Goal: Task Accomplishment & Management: Manage account settings

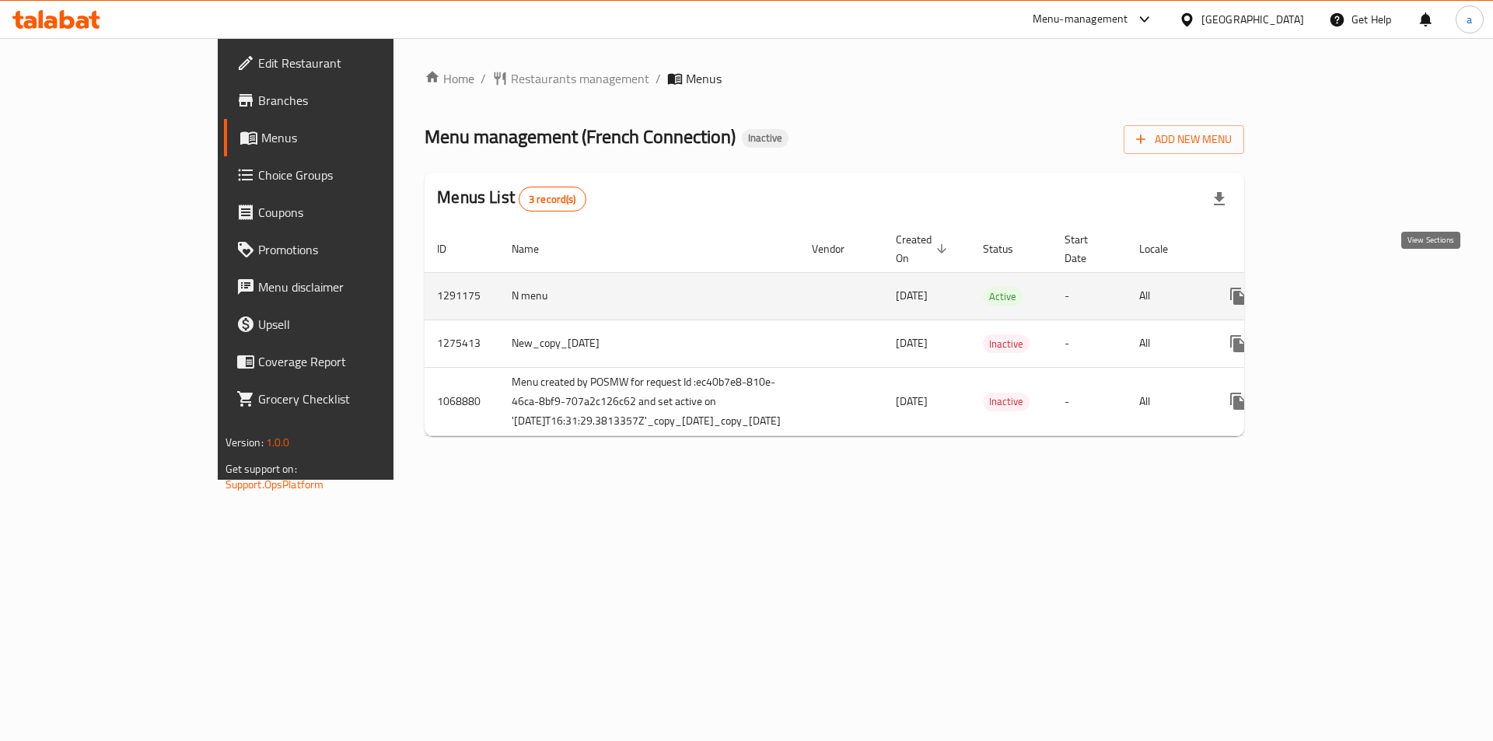
click at [1359, 287] on icon "enhanced table" at bounding box center [1349, 296] width 19 height 19
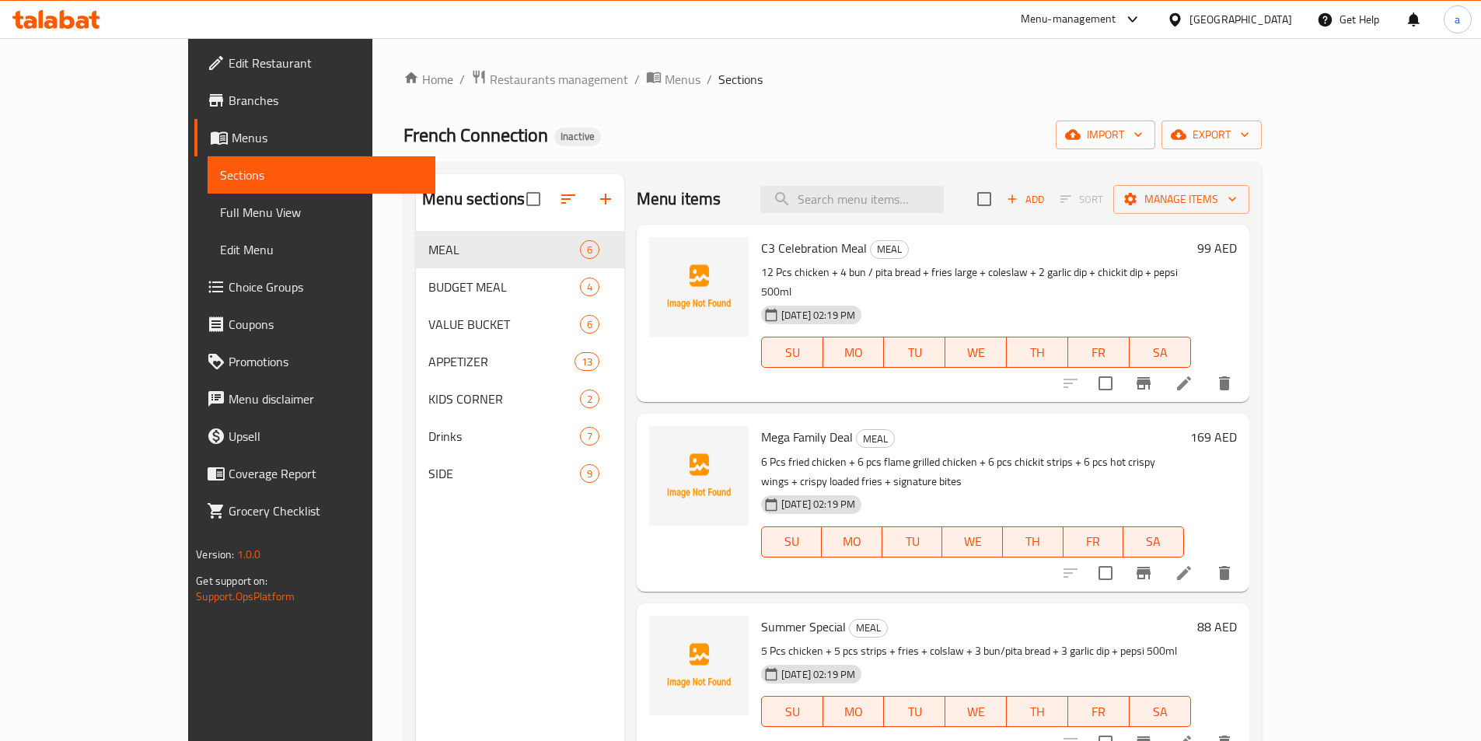
click at [1262, 155] on div "Home / Restaurants management / Menus / Sections French Connection Inactive imp…" at bounding box center [833, 498] width 858 height 858
click at [1249, 141] on span "export" at bounding box center [1211, 134] width 75 height 19
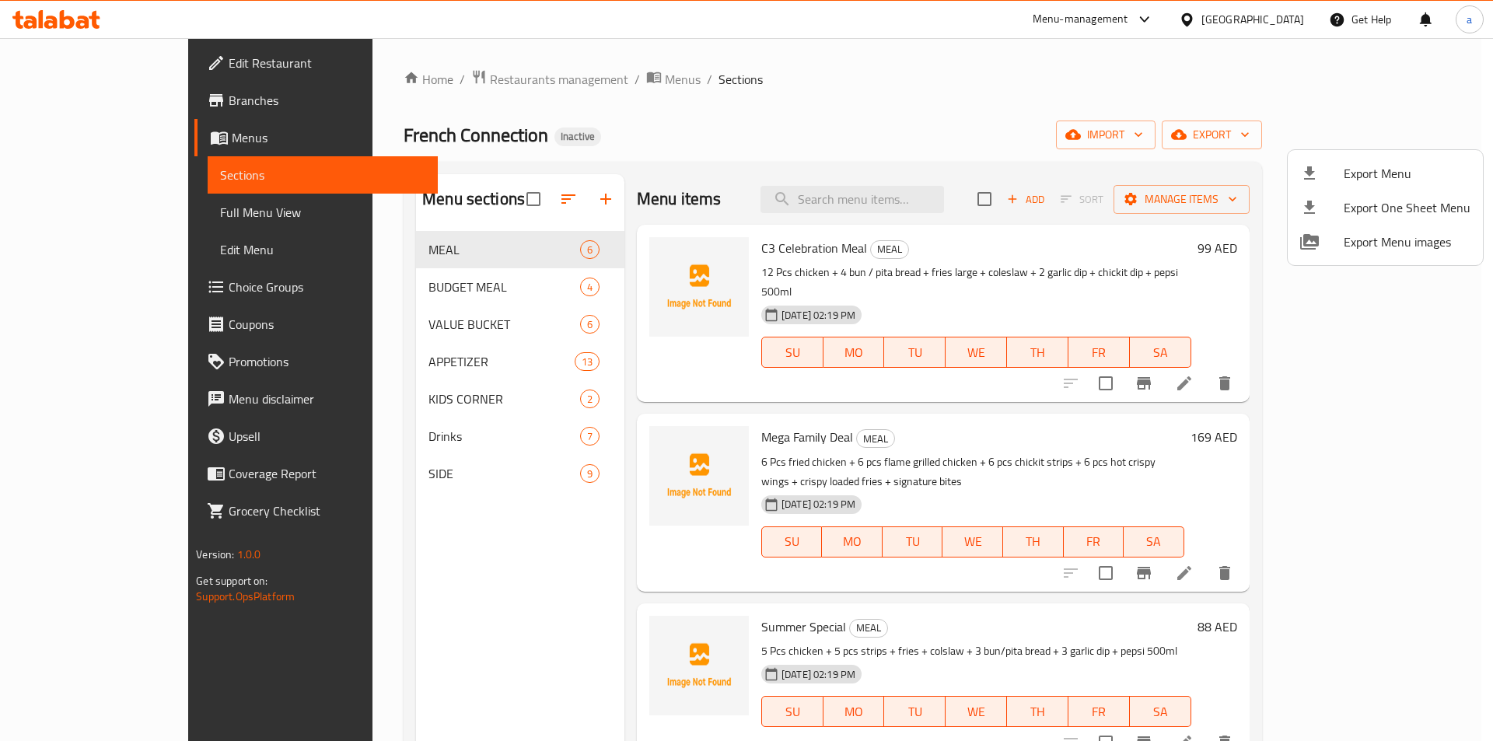
click at [1302, 138] on div at bounding box center [746, 370] width 1493 height 741
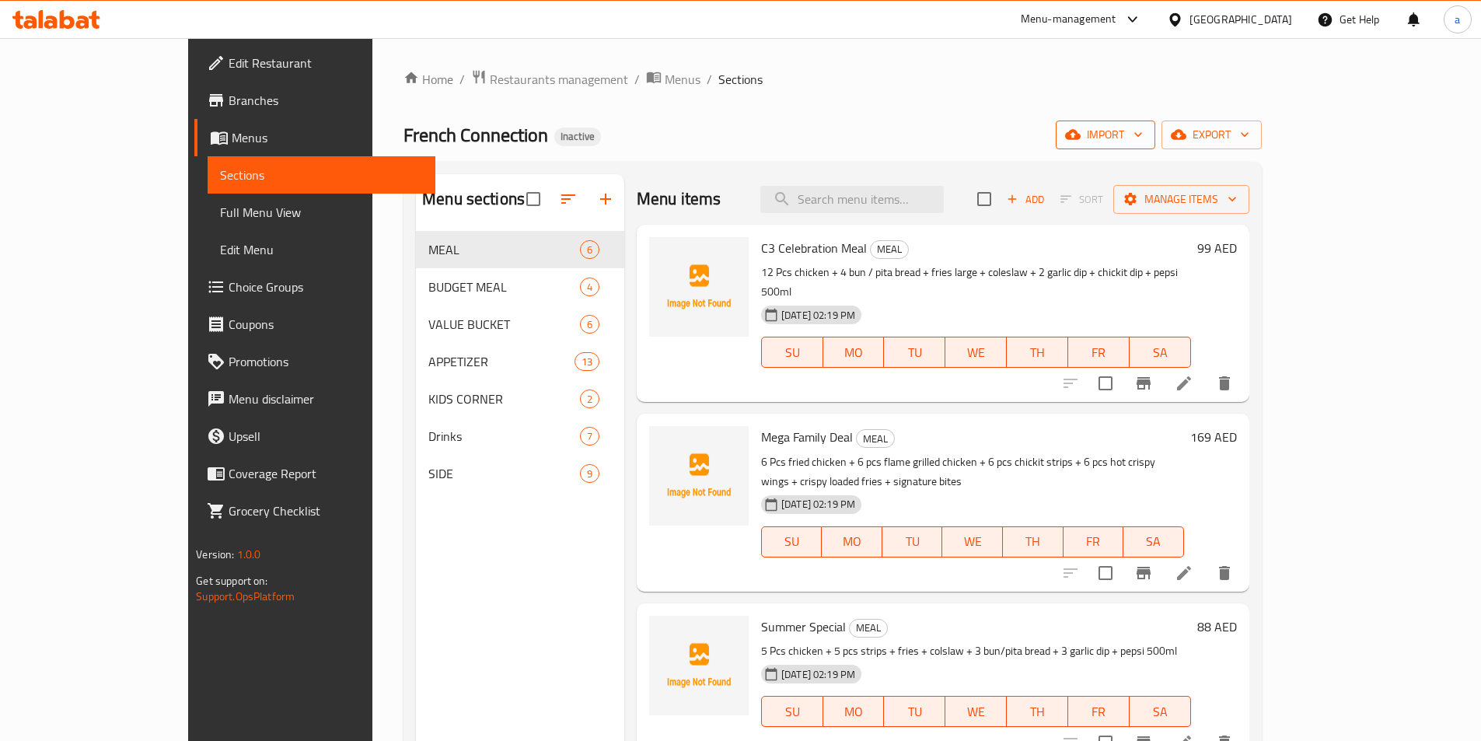
click at [1143, 138] on span "import" at bounding box center [1105, 134] width 75 height 19
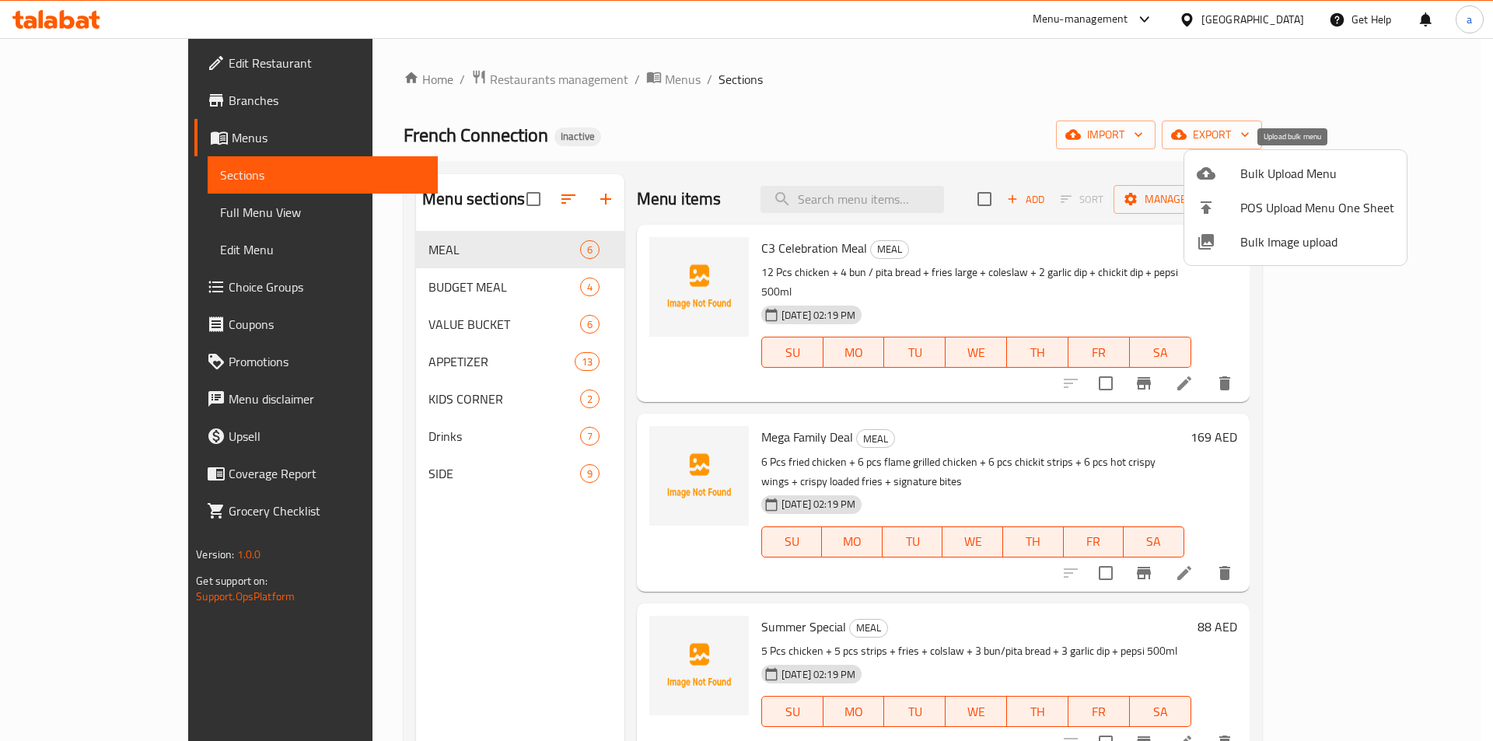
click at [1314, 170] on span "Bulk Upload Menu" at bounding box center [1317, 173] width 154 height 19
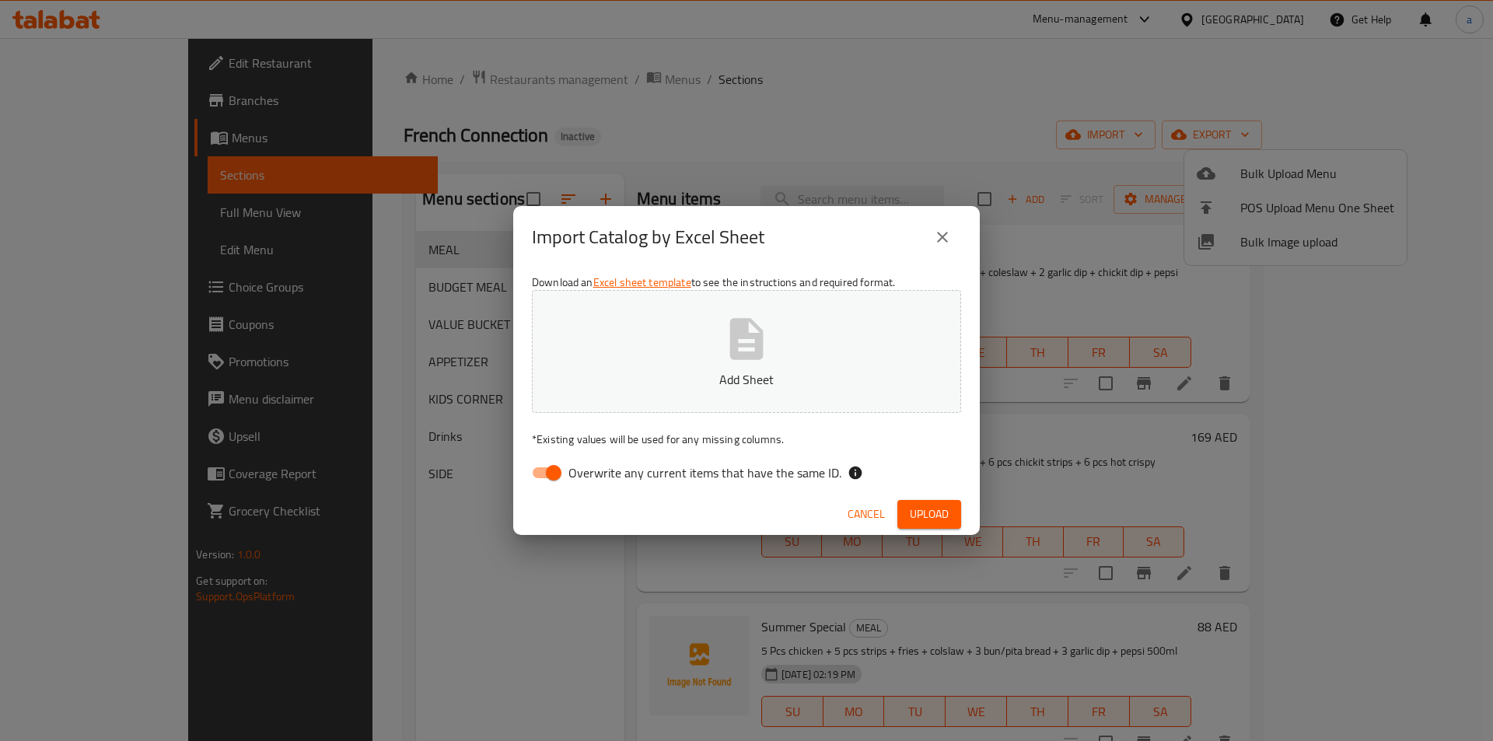
click at [610, 465] on span "Overwrite any current items that have the same ID." at bounding box center [704, 472] width 273 height 19
click at [598, 465] on input "Overwrite any current items that have the same ID." at bounding box center [553, 473] width 89 height 30
checkbox input "false"
click at [638, 376] on p "Add Sheet" at bounding box center [746, 379] width 381 height 19
click at [938, 509] on span "Upload" at bounding box center [929, 514] width 39 height 19
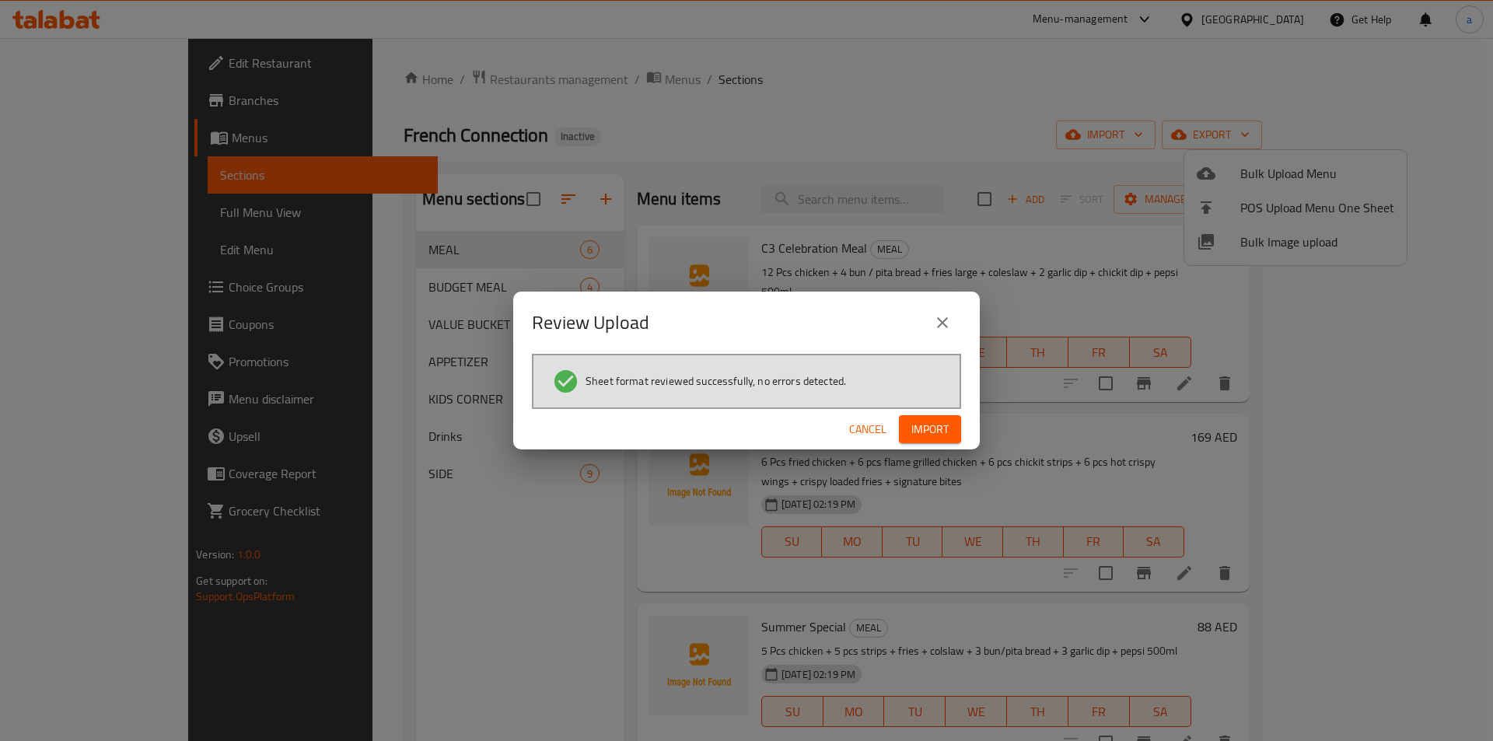
click at [931, 429] on span "Import" at bounding box center [929, 429] width 37 height 19
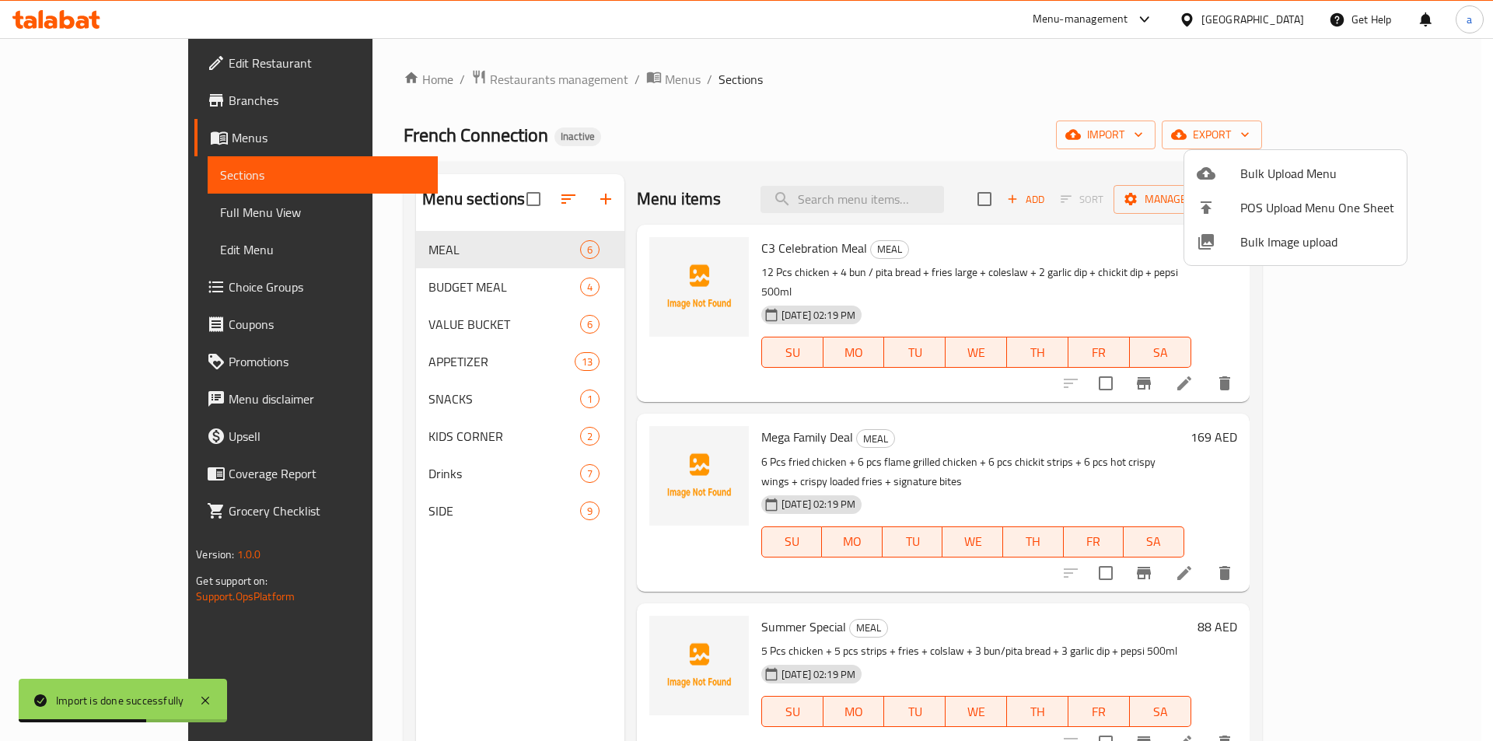
click at [121, 226] on div at bounding box center [746, 370] width 1493 height 741
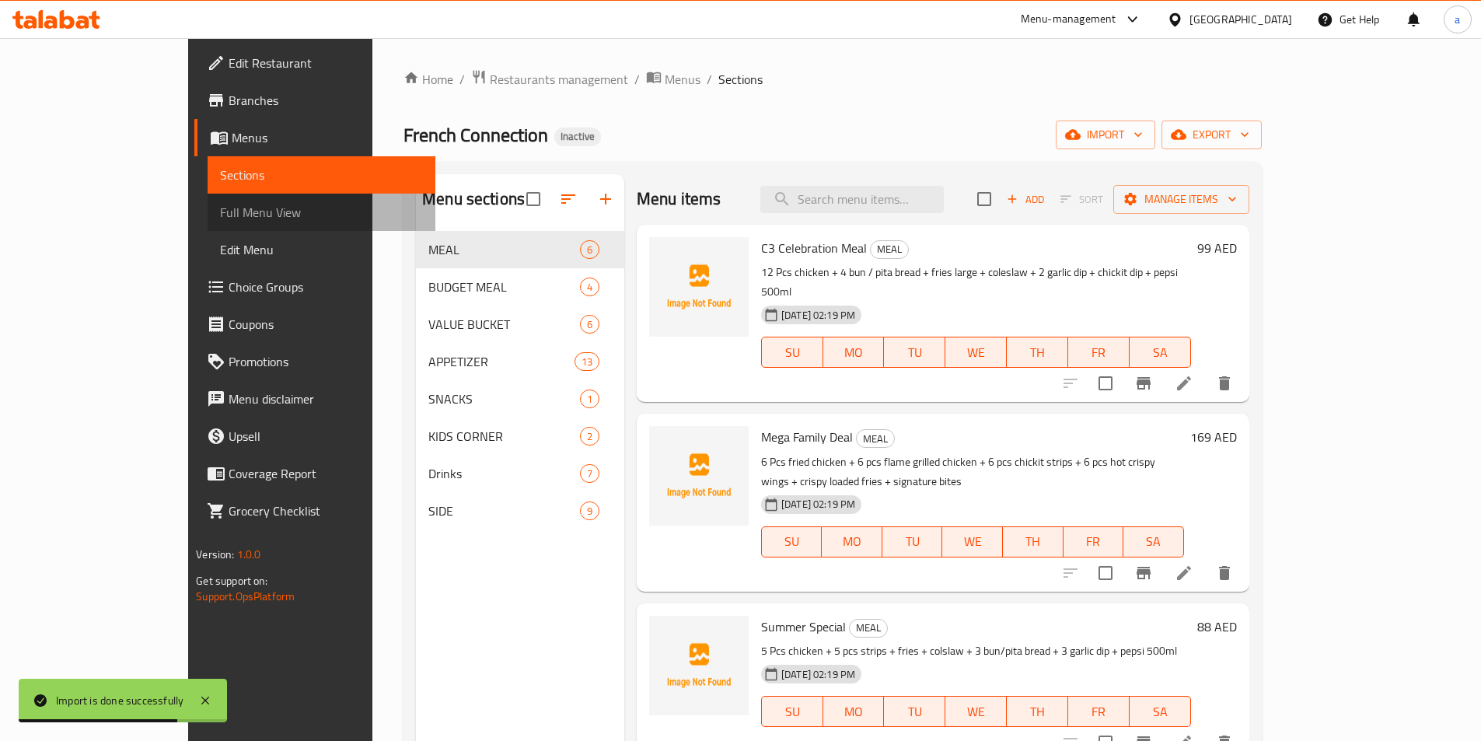
click at [220, 219] on span "Full Menu View" at bounding box center [321, 212] width 203 height 19
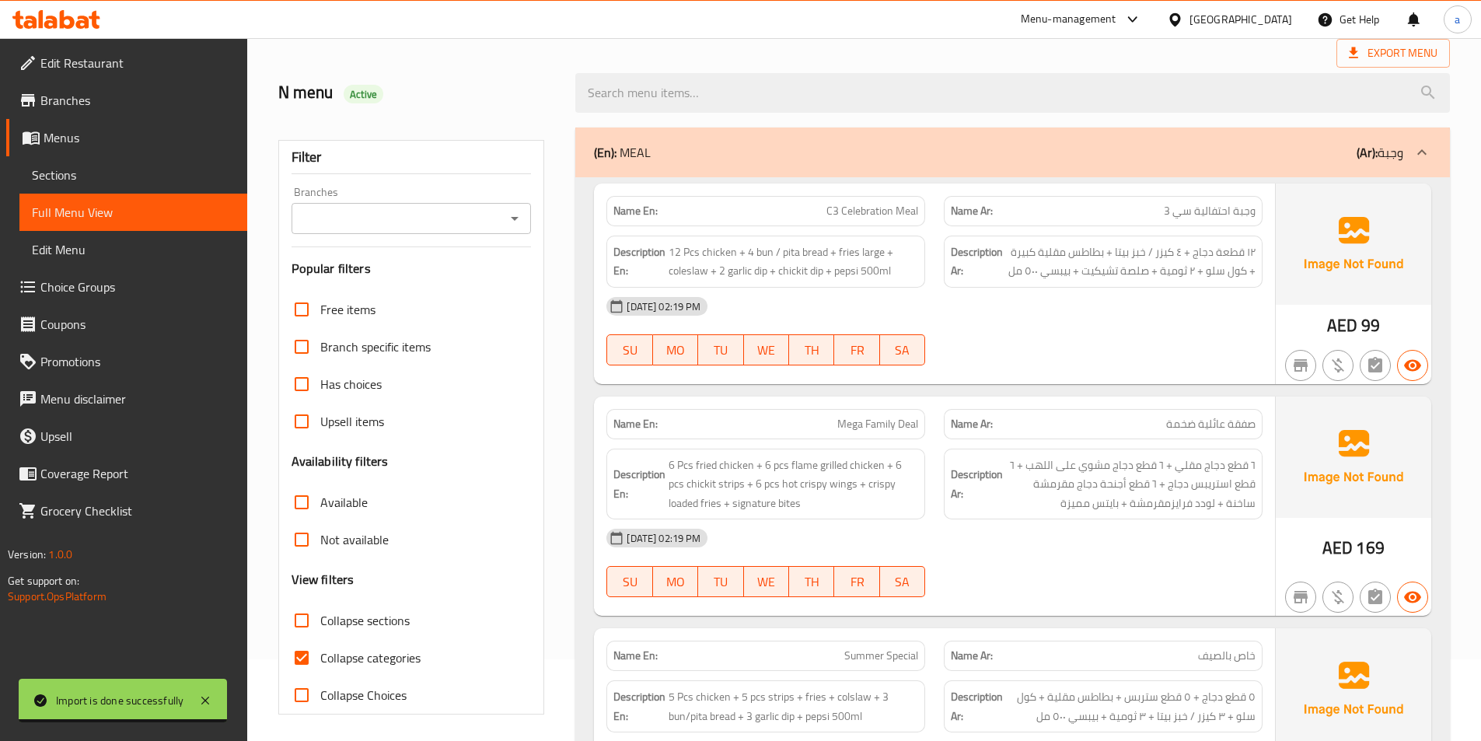
scroll to position [155, 0]
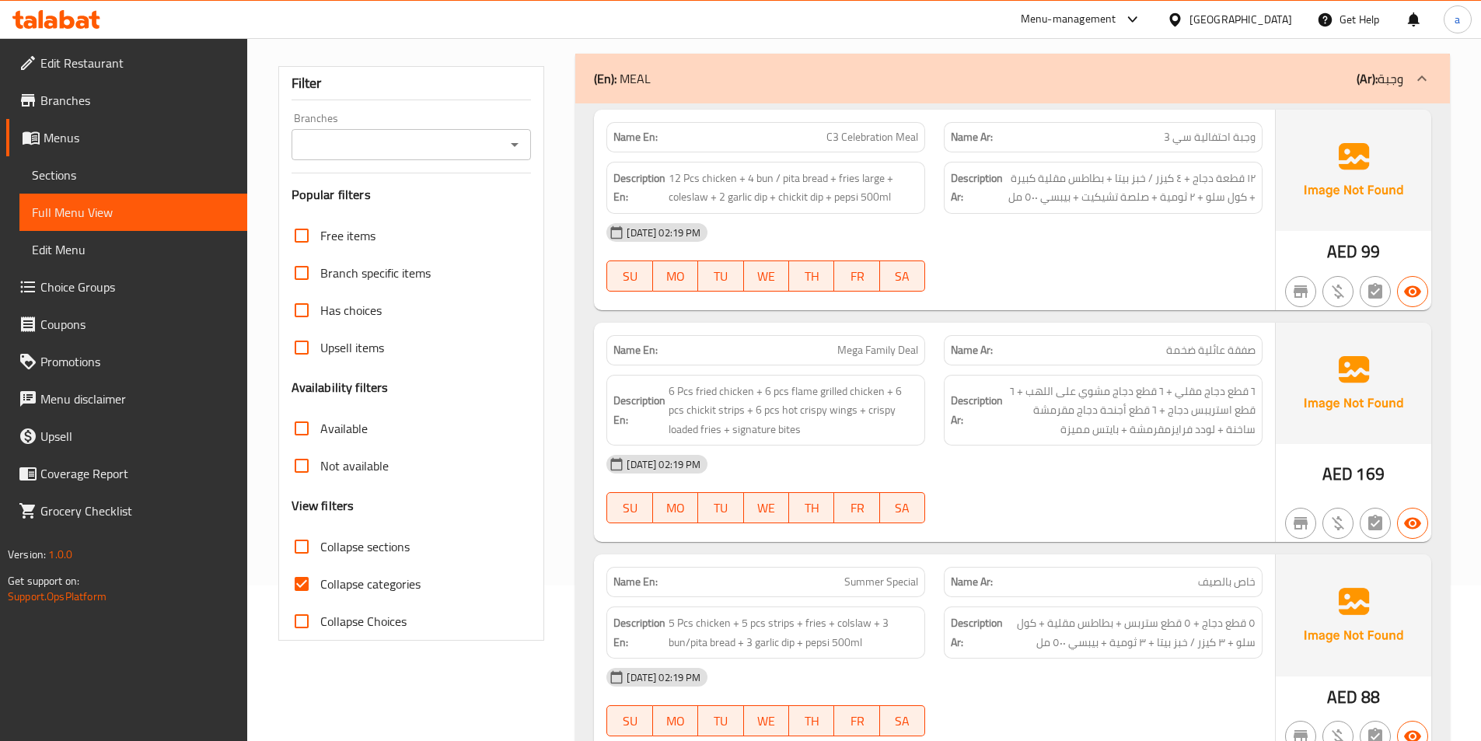
click at [337, 553] on span "Collapse sections" at bounding box center [364, 546] width 89 height 19
click at [320, 553] on input "Collapse sections" at bounding box center [301, 546] width 37 height 37
checkbox input "true"
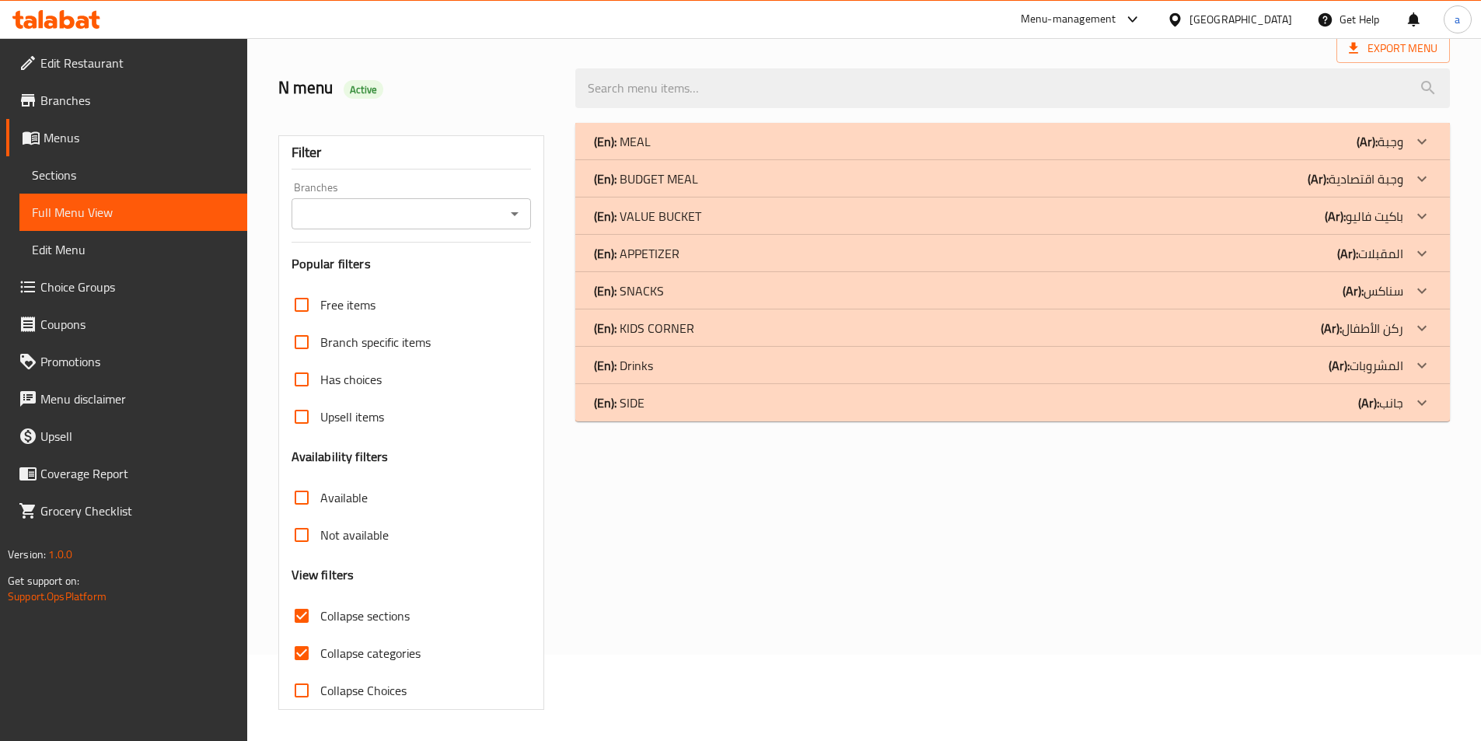
click at [303, 571] on div "Free items Branch specific items Has choices Upsell items Availability filters …" at bounding box center [412, 497] width 240 height 423
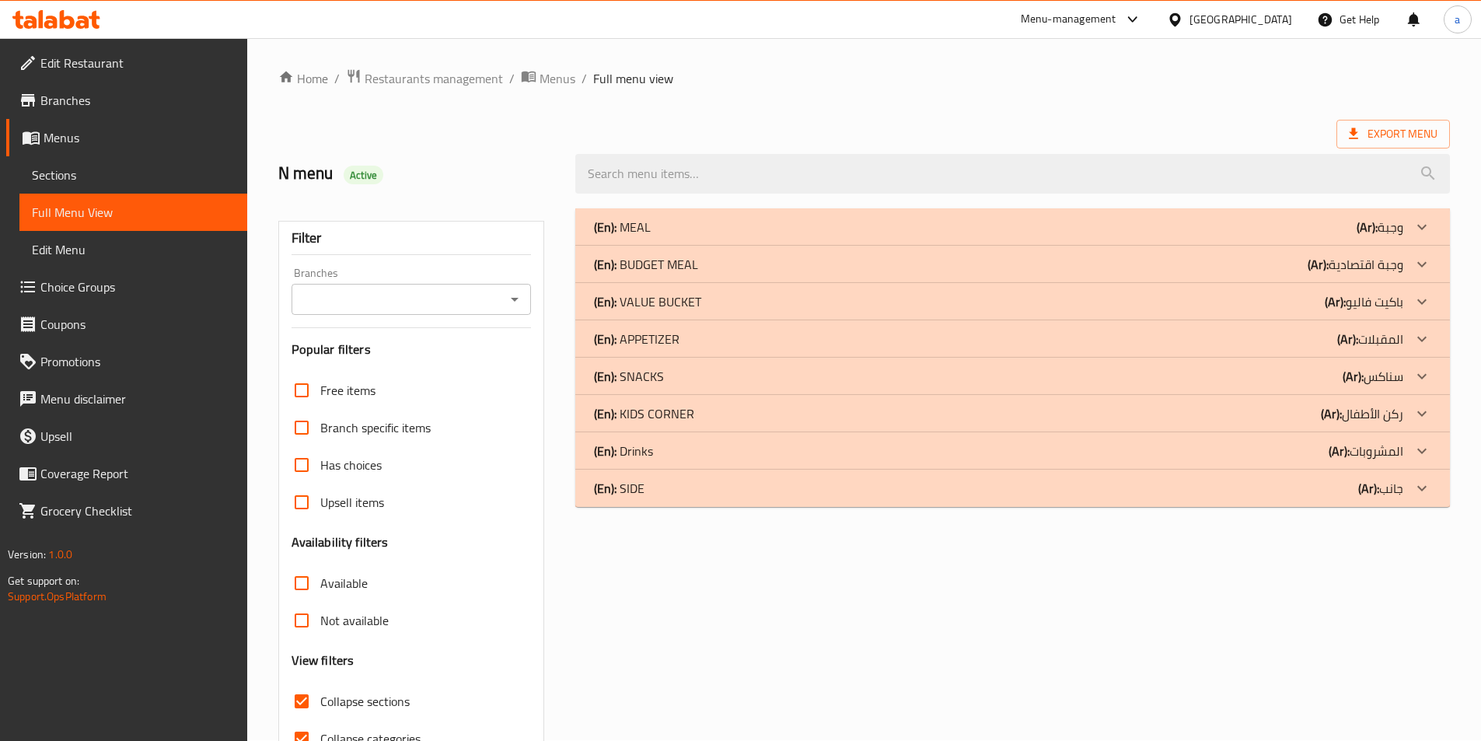
scroll to position [0, 0]
click at [689, 386] on div "(En): SNACKS (Ar): سناكس" at bounding box center [1012, 376] width 875 height 37
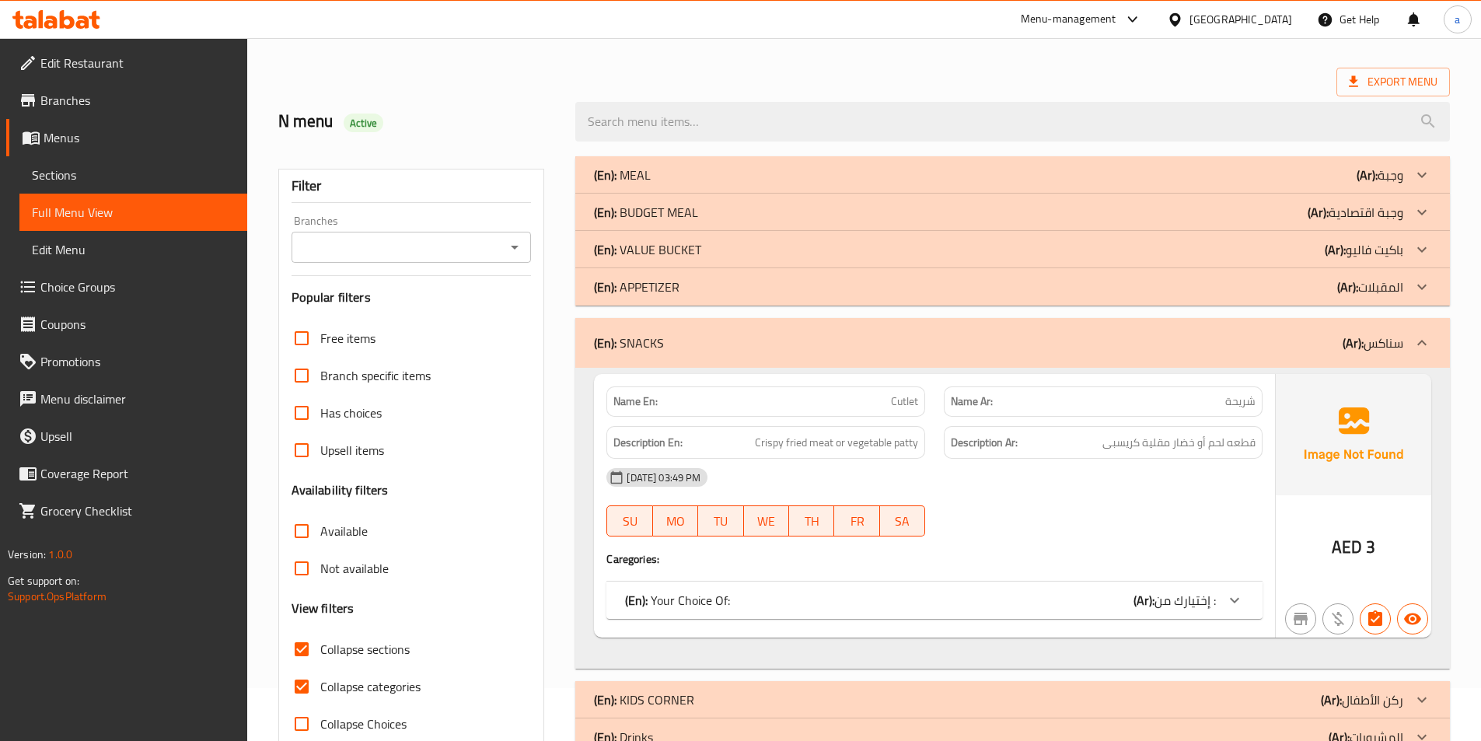
scroll to position [136, 0]
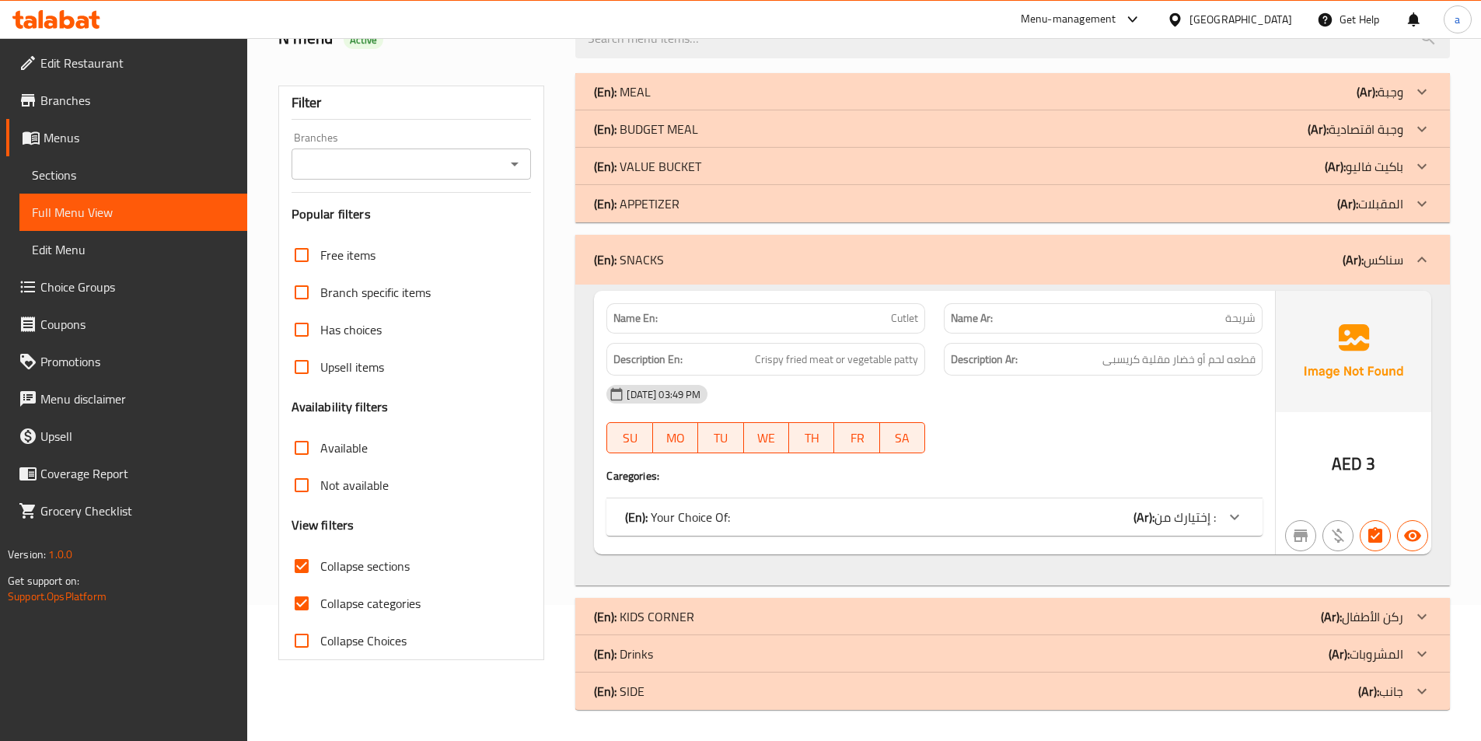
click at [1174, 523] on span "إختيارك من :" at bounding box center [1185, 516] width 61 height 23
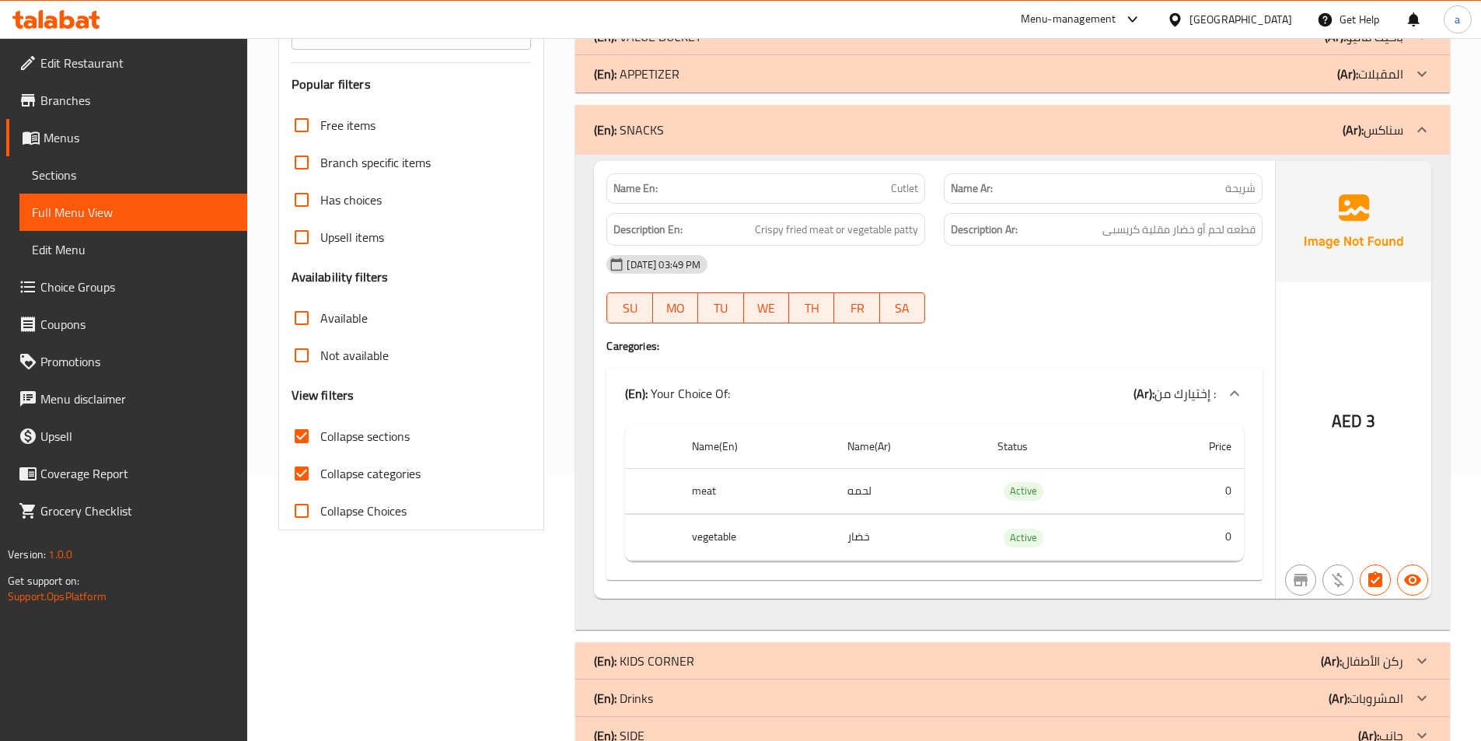
scroll to position [310, 0]
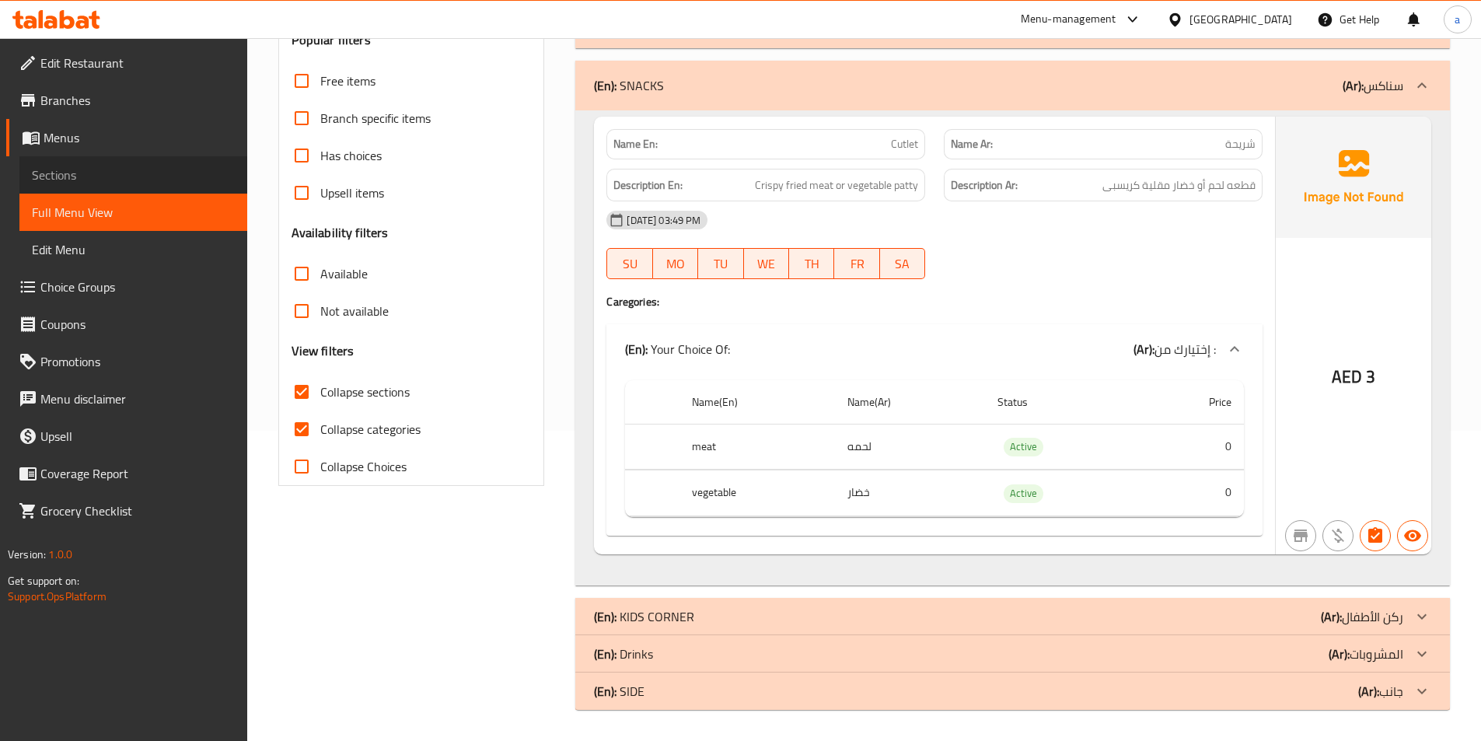
click at [93, 162] on link "Sections" at bounding box center [133, 174] width 228 height 37
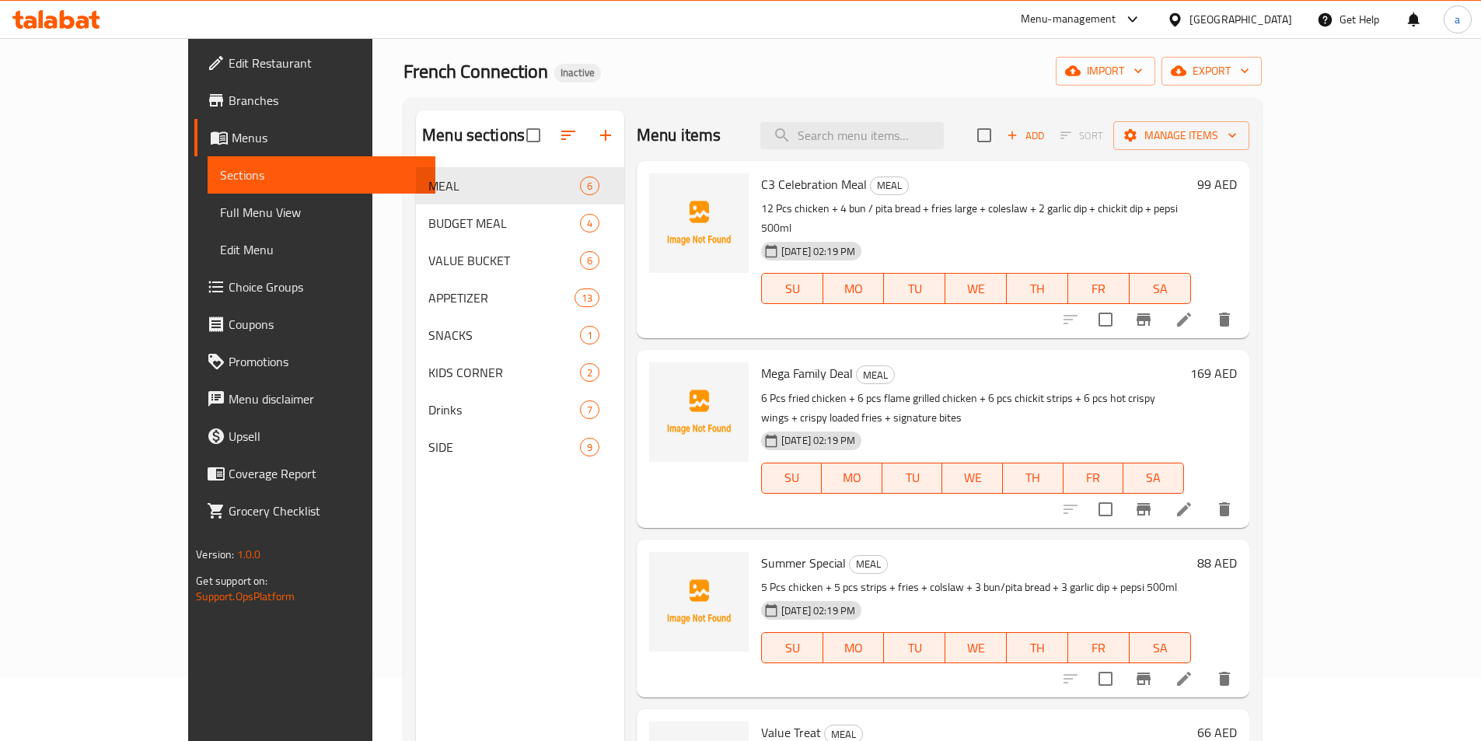
scroll to position [62, 0]
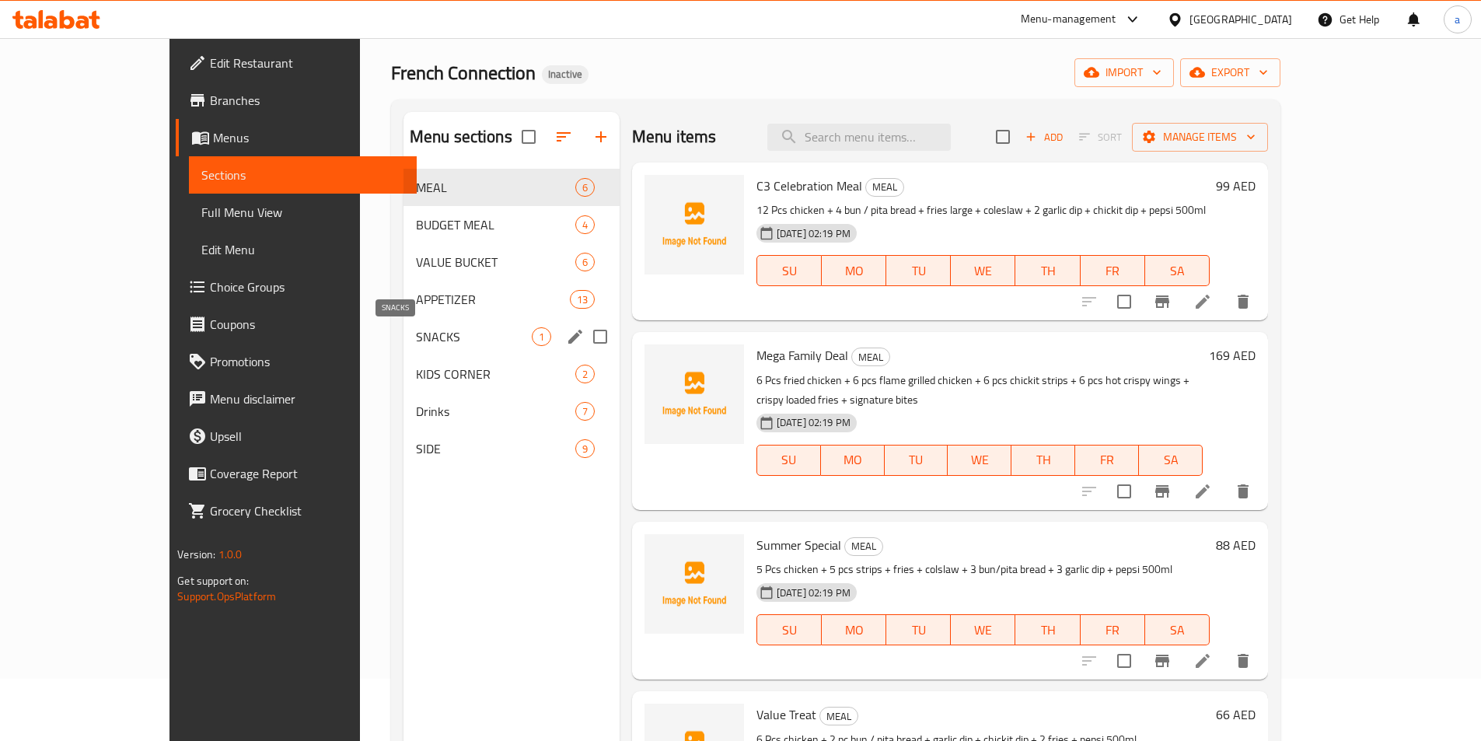
click at [416, 334] on span "SNACKS" at bounding box center [474, 336] width 116 height 19
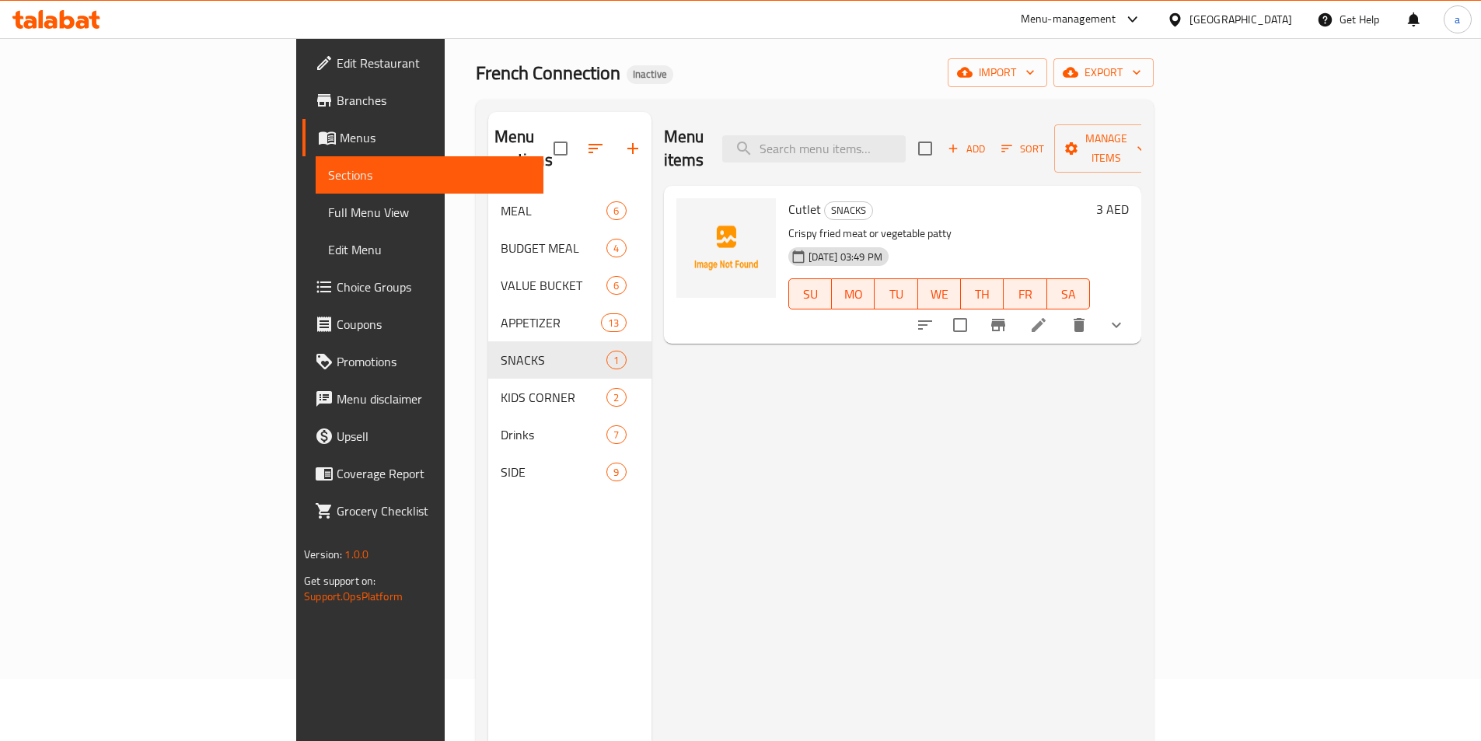
click at [1048, 316] on icon at bounding box center [1038, 325] width 19 height 19
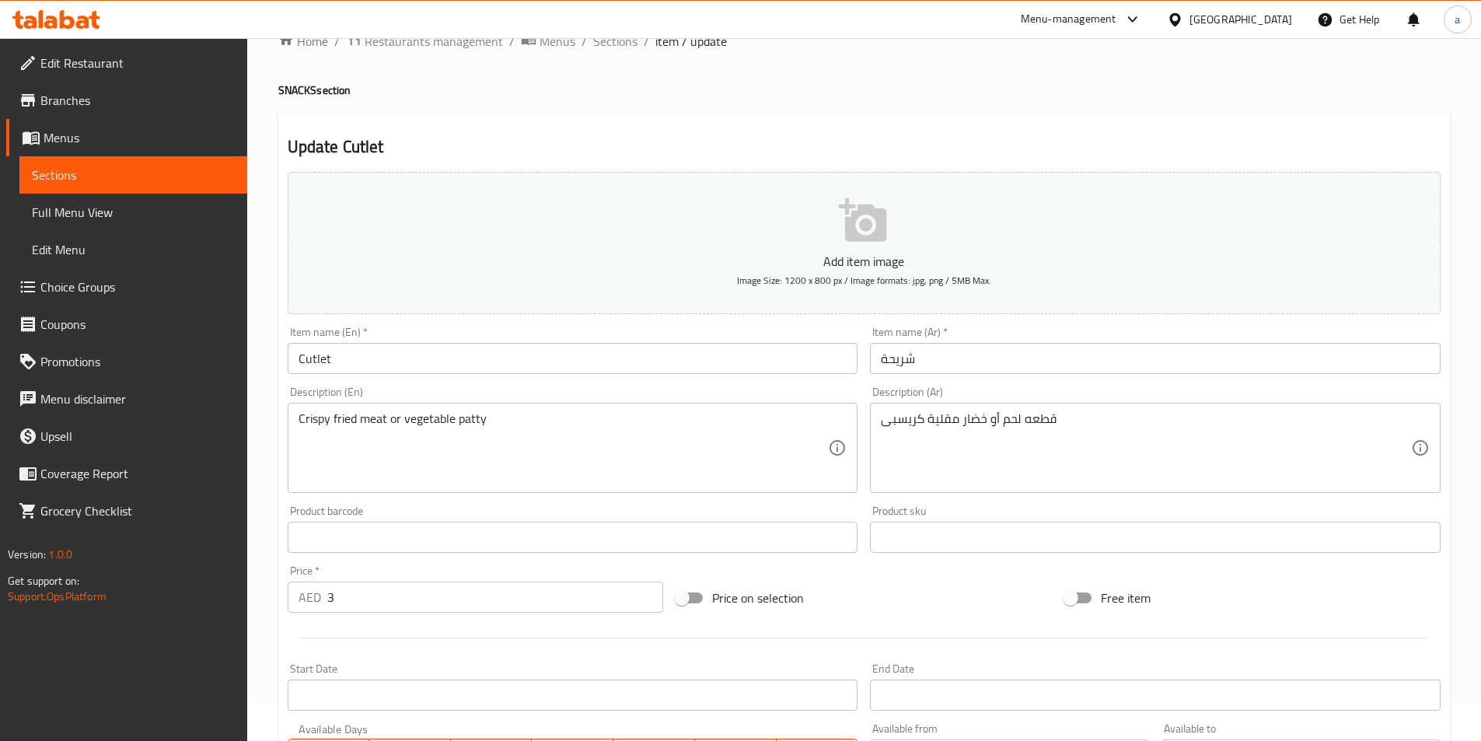
scroll to position [23, 0]
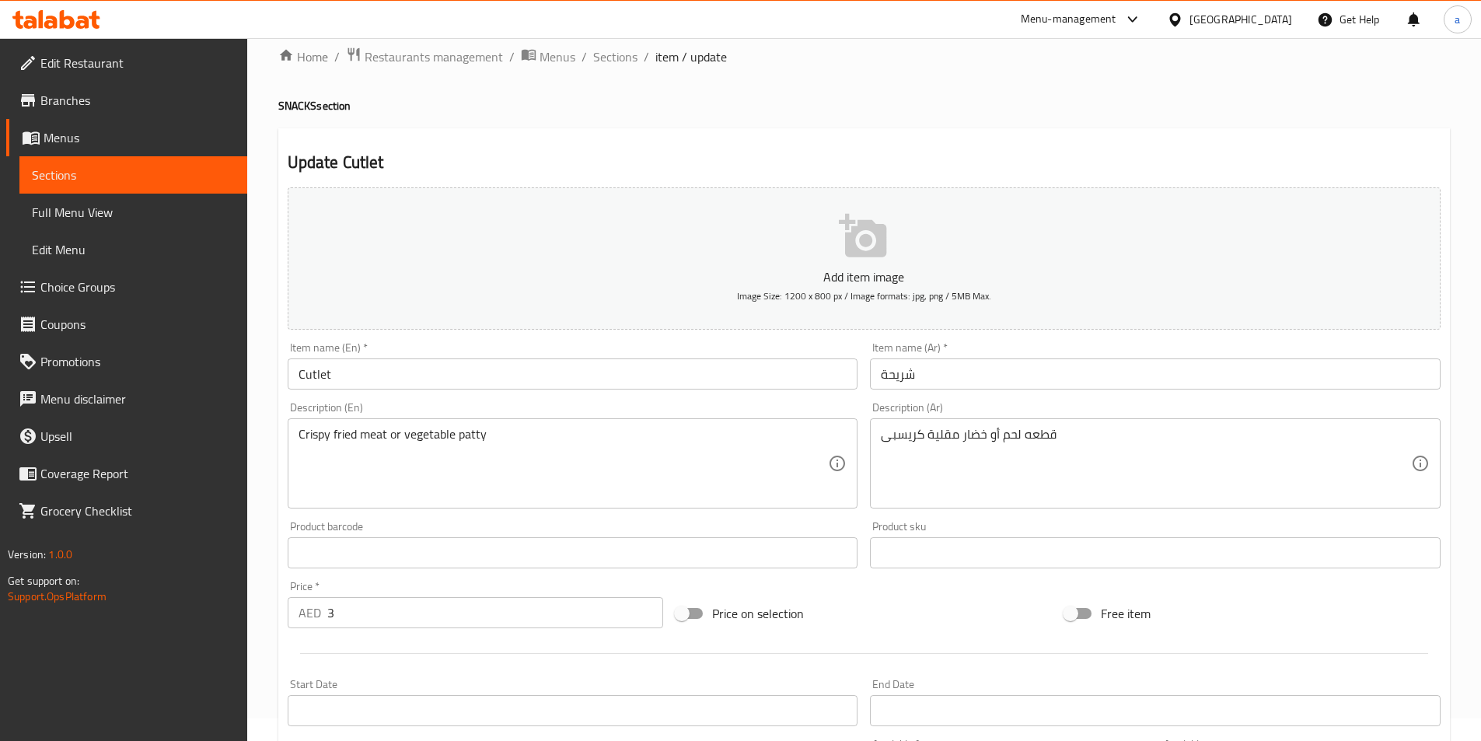
click at [89, 175] on span "Sections" at bounding box center [133, 175] width 203 height 19
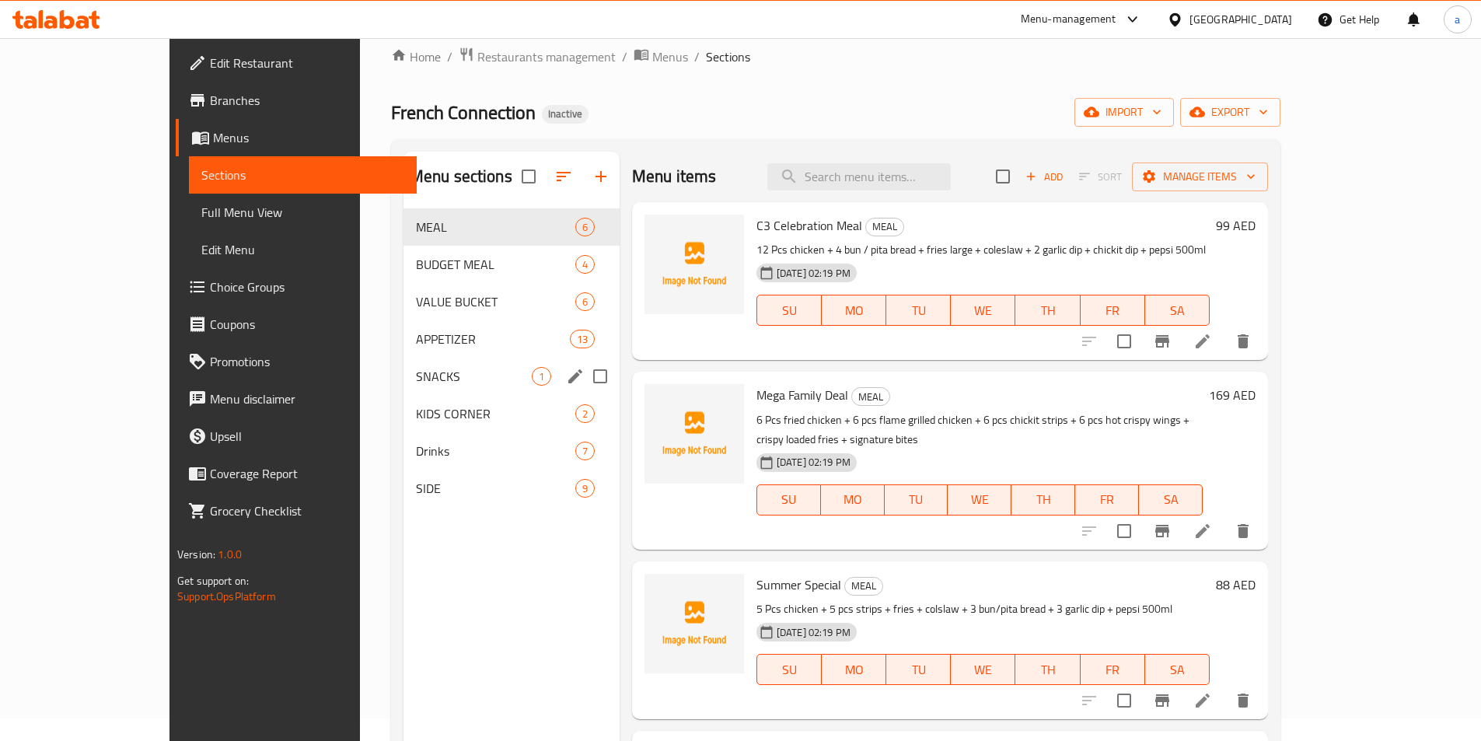
click at [584, 384] on input "Menu sections" at bounding box center [600, 376] width 33 height 33
checkbox input "true"
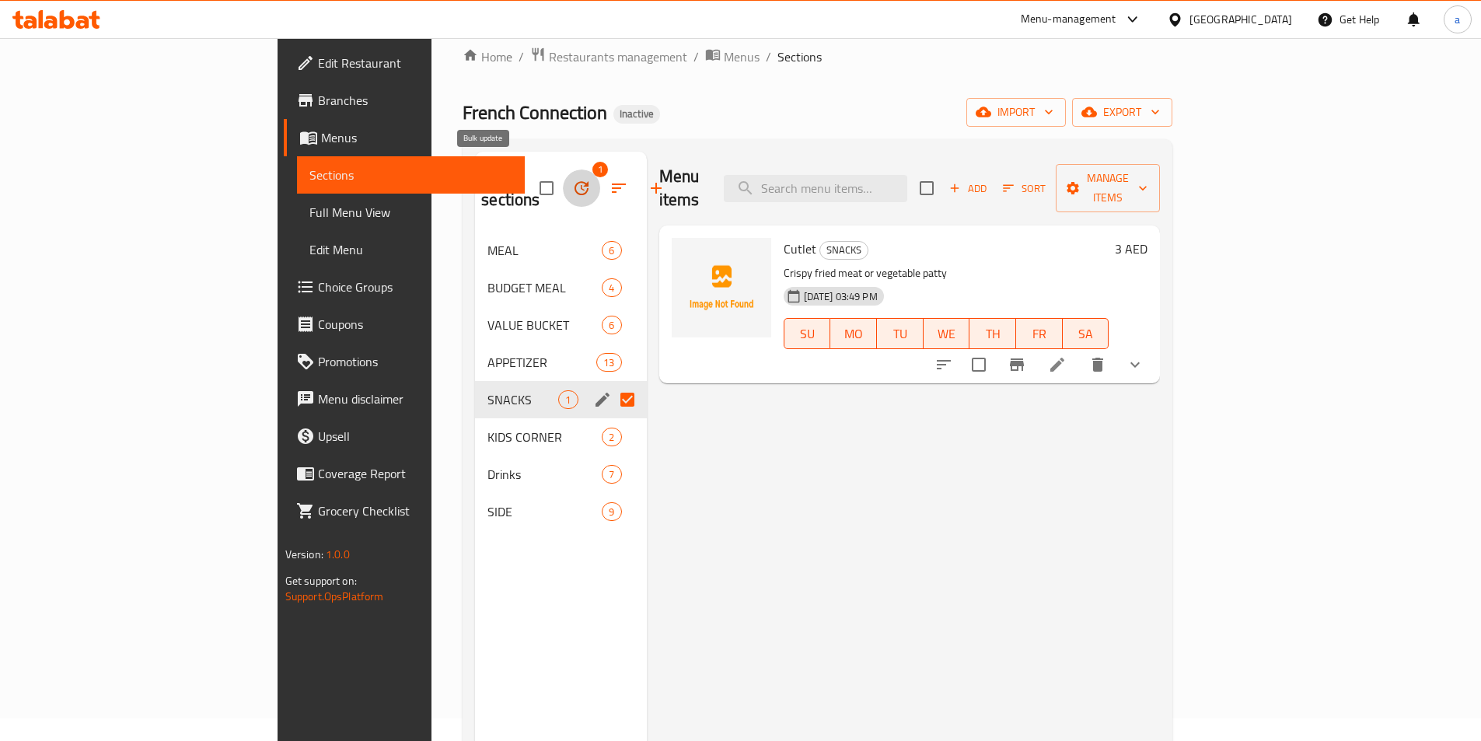
click at [563, 169] on button "button" at bounding box center [581, 187] width 37 height 37
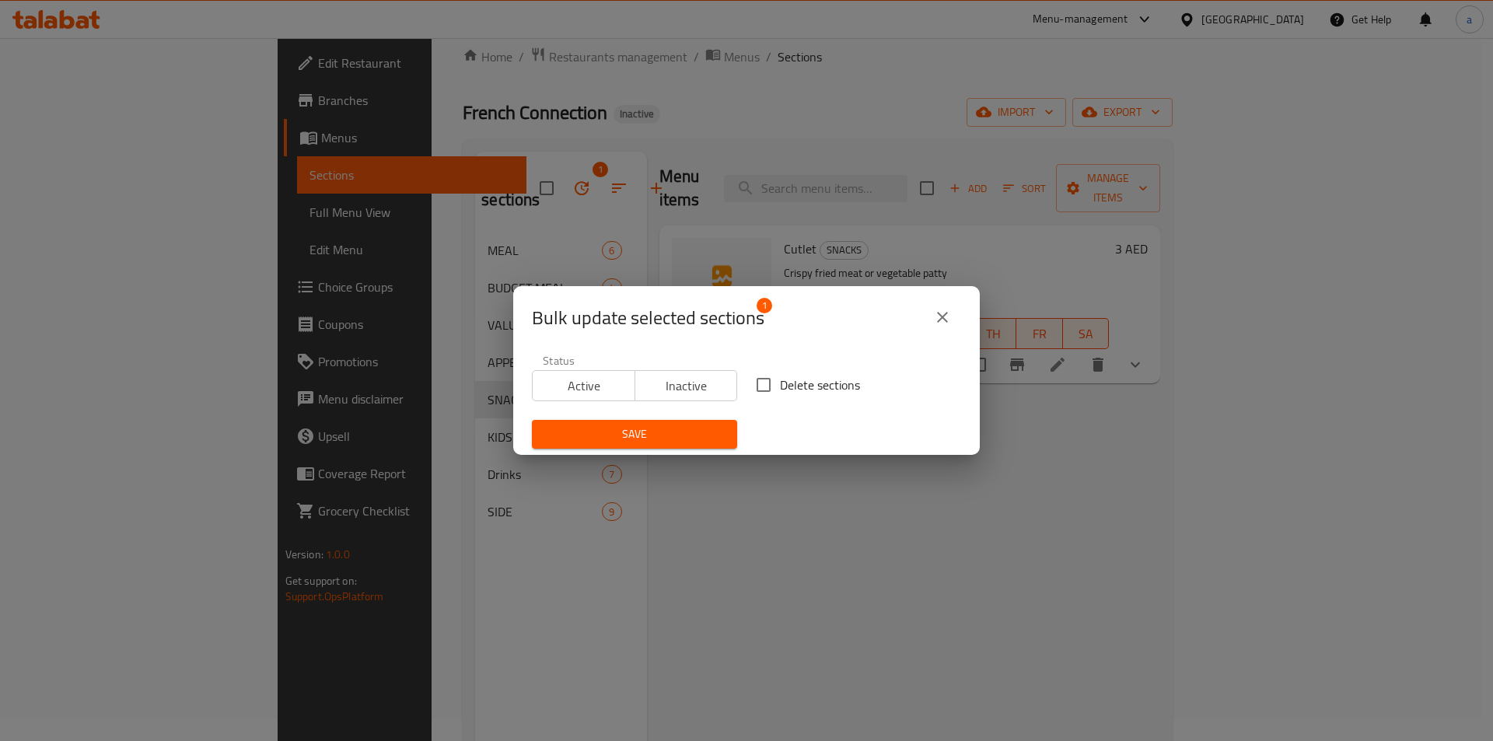
click at [755, 389] on input "Delete sections" at bounding box center [763, 385] width 33 height 33
checkbox input "true"
click at [634, 431] on span "Save" at bounding box center [634, 433] width 180 height 19
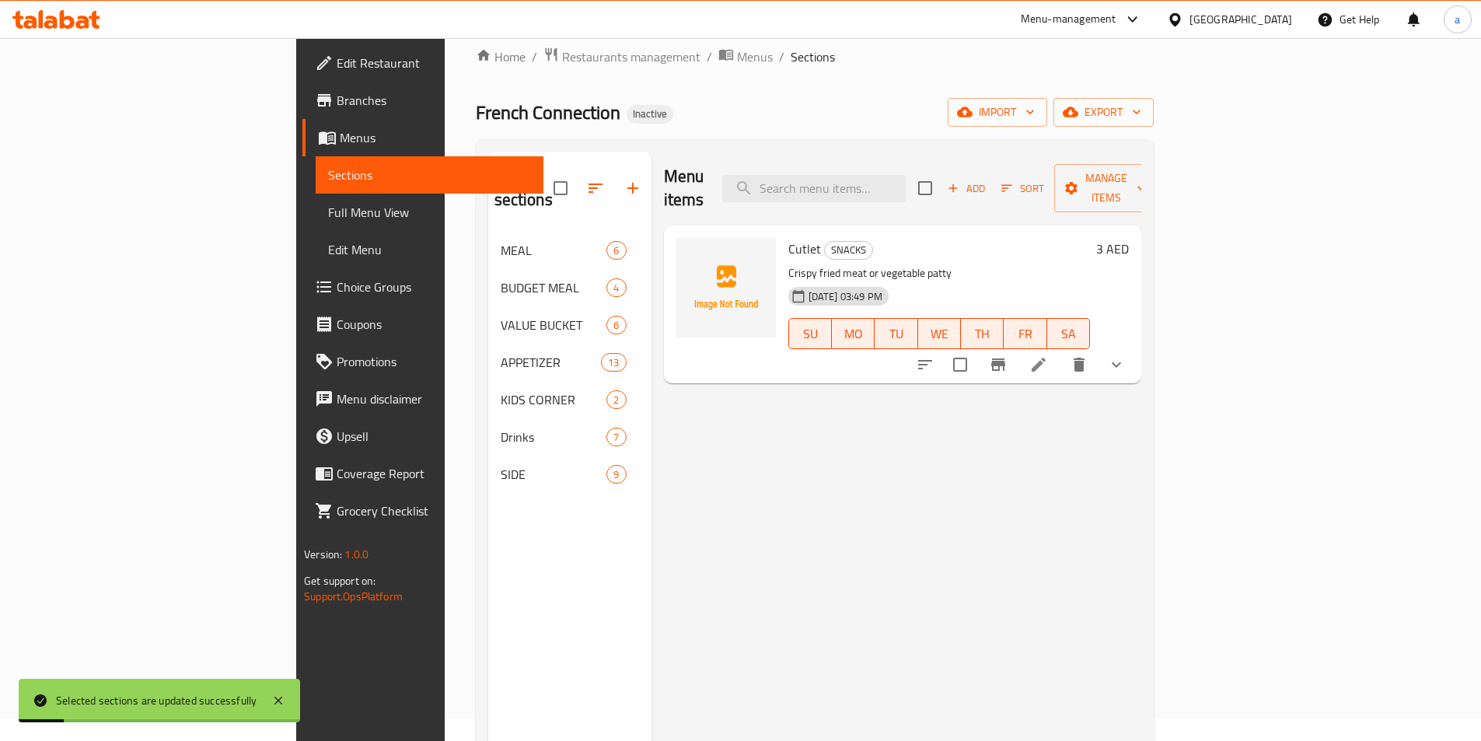
click at [328, 169] on span "Sections" at bounding box center [429, 175] width 203 height 19
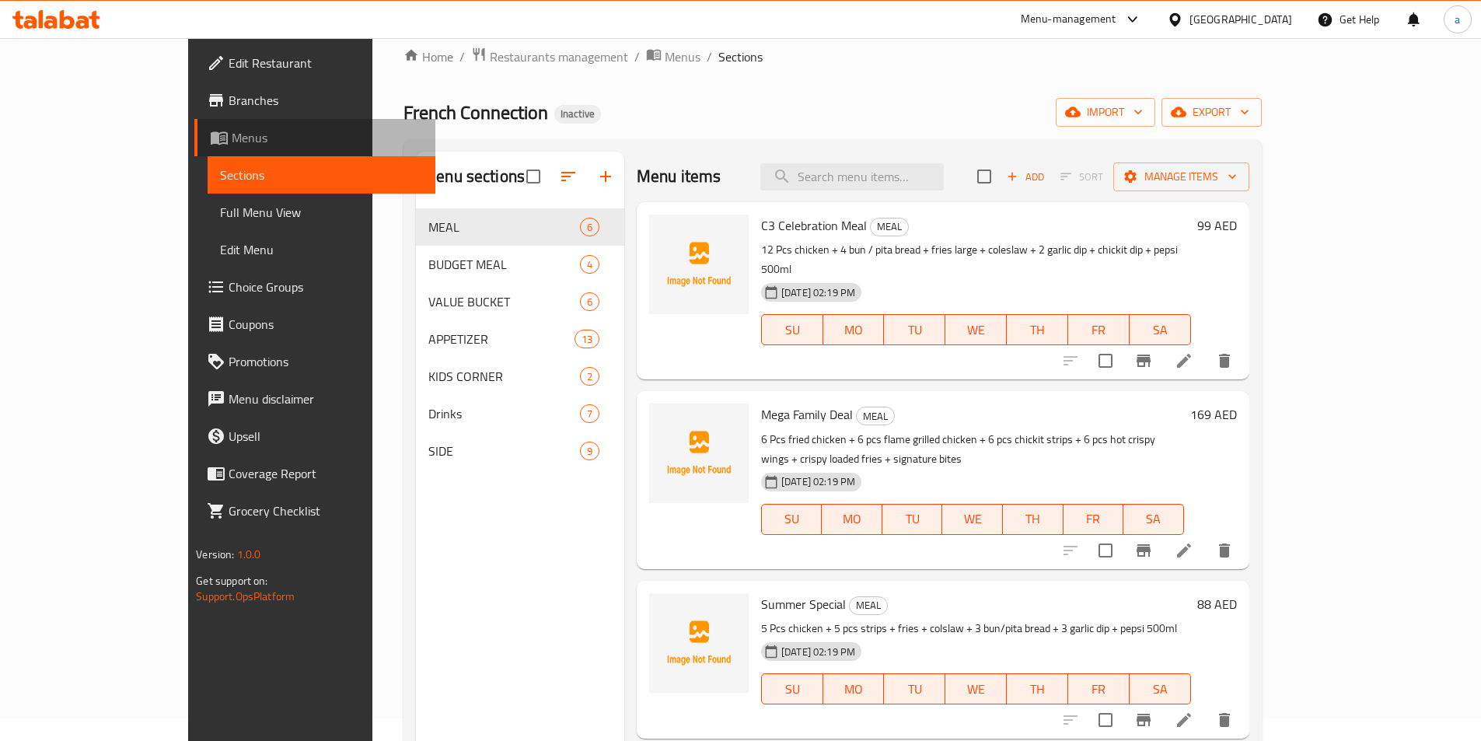
click at [232, 140] on span "Menus" at bounding box center [327, 137] width 191 height 19
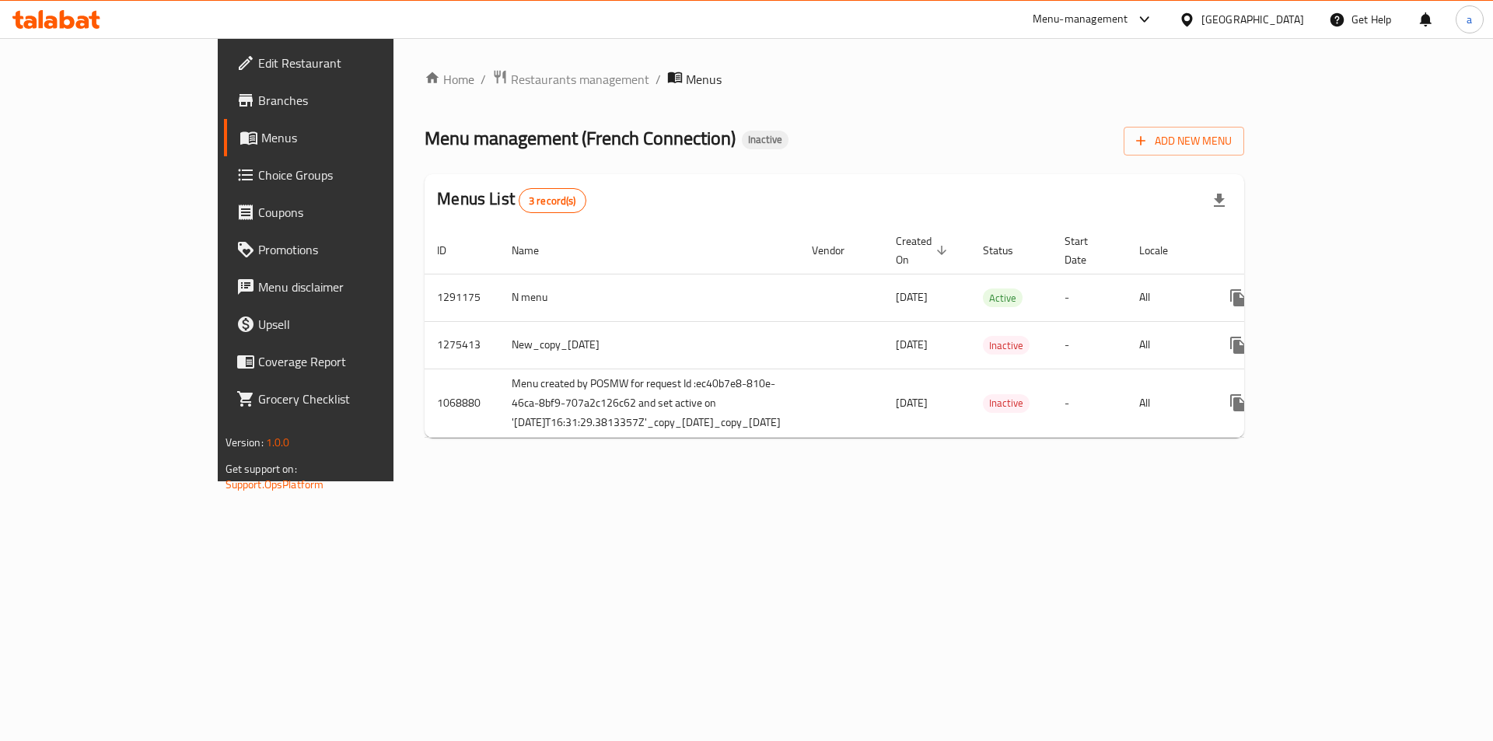
click at [70, 11] on icon at bounding box center [56, 19] width 88 height 19
